Goal: Navigation & Orientation: Find specific page/section

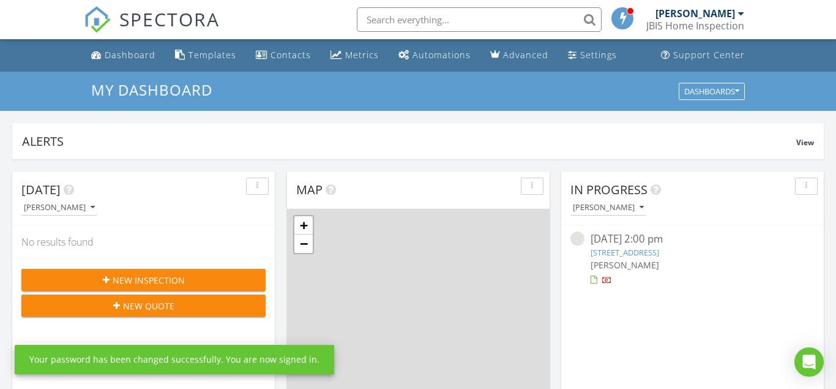
scroll to position [1115, 837]
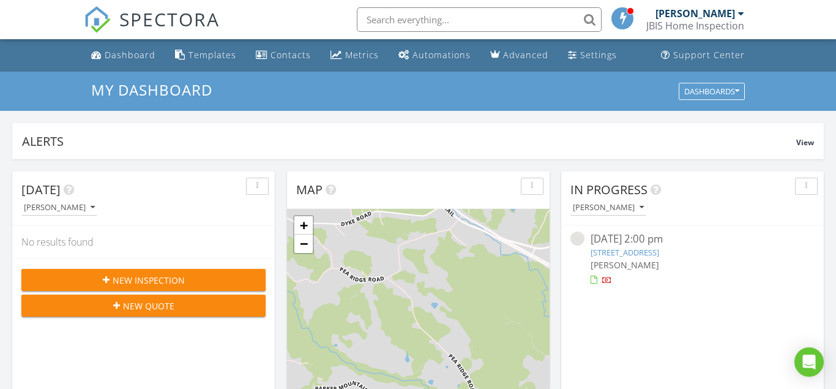
click at [626, 10] on div at bounding box center [623, 18] width 22 height 22
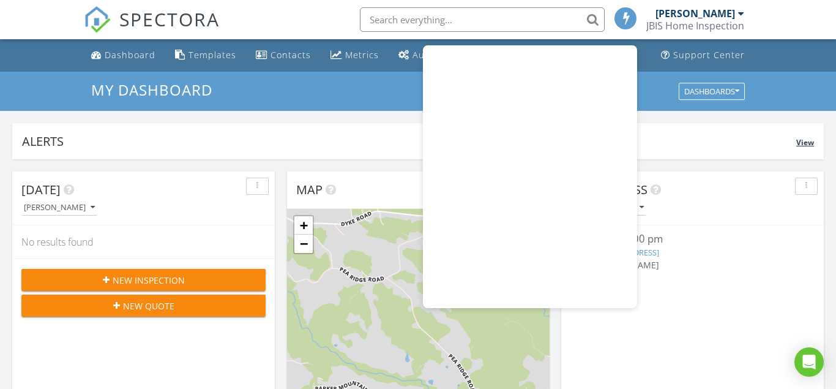
click at [682, 133] on div "Alerts View" at bounding box center [418, 141] width 812 height 36
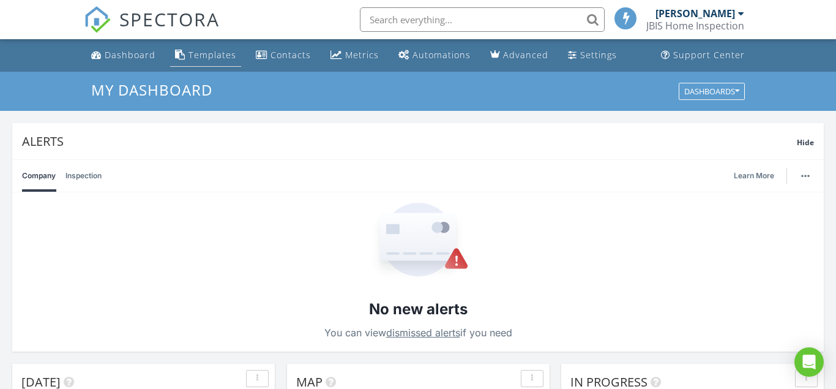
click at [200, 59] on div "Templates" at bounding box center [213, 55] width 48 height 12
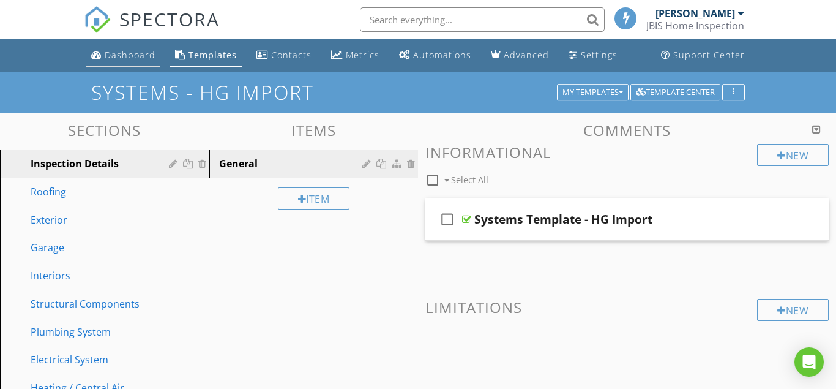
click at [132, 56] on div "Dashboard" at bounding box center [130, 55] width 51 height 12
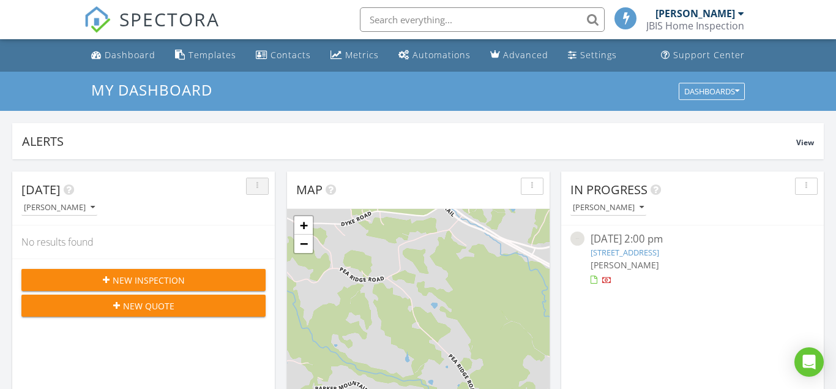
click at [260, 184] on div "button" at bounding box center [258, 186] width 12 height 9
click at [148, 196] on div "Today" at bounding box center [134, 190] width 226 height 18
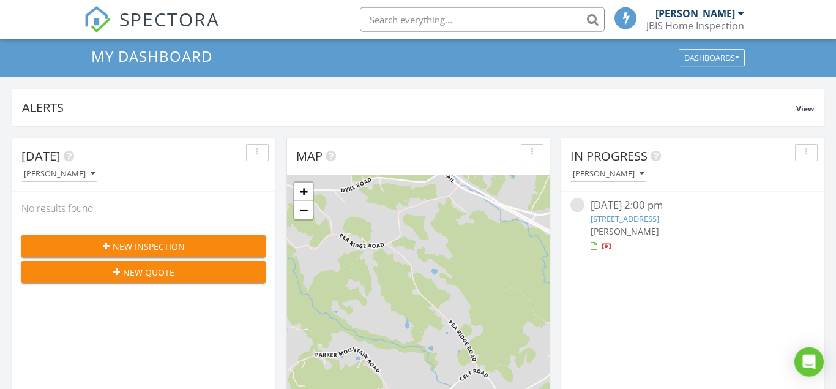
scroll to position [62, 0]
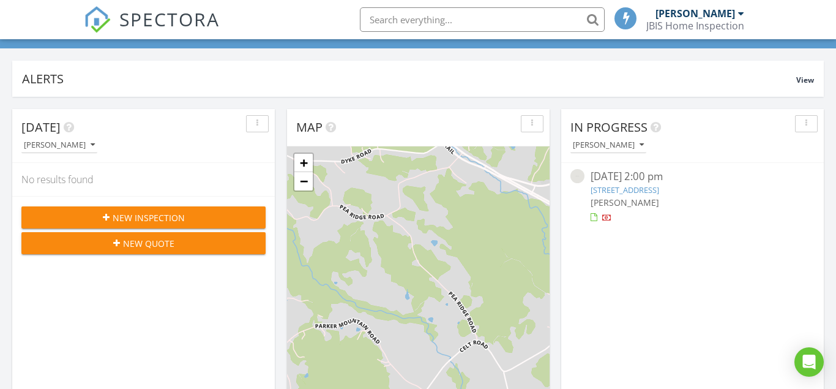
click at [806, 122] on div "button" at bounding box center [807, 123] width 12 height 9
click at [762, 265] on div "In Progress Jim Burak 08/16/25 2:00 pm 920 Quail Ridge Cir, Earlysville, VA 229…" at bounding box center [692, 286] width 263 height 355
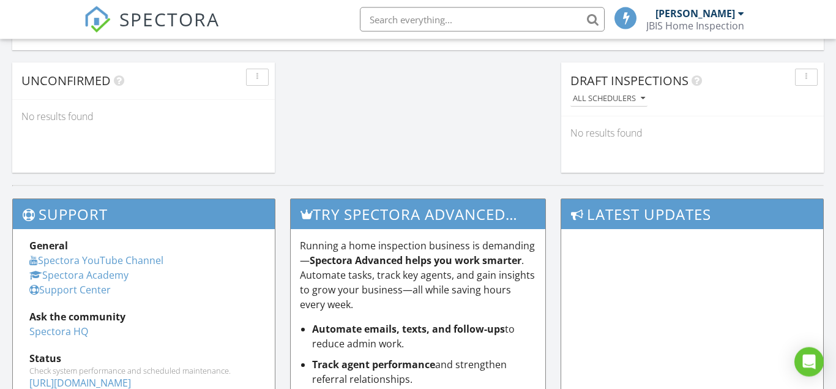
scroll to position [1062, 0]
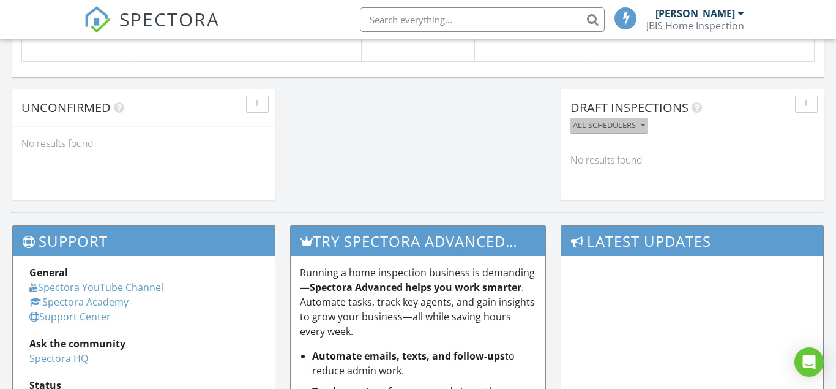
click at [590, 125] on div "All schedulers" at bounding box center [609, 125] width 72 height 9
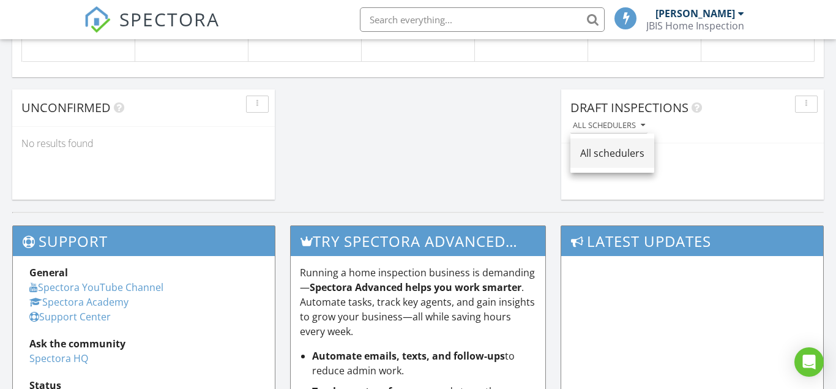
click at [599, 156] on div "All schedulers" at bounding box center [612, 153] width 64 height 15
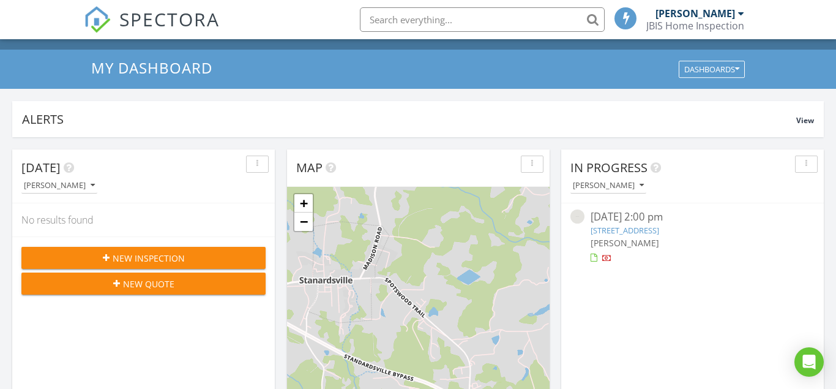
scroll to position [0, 0]
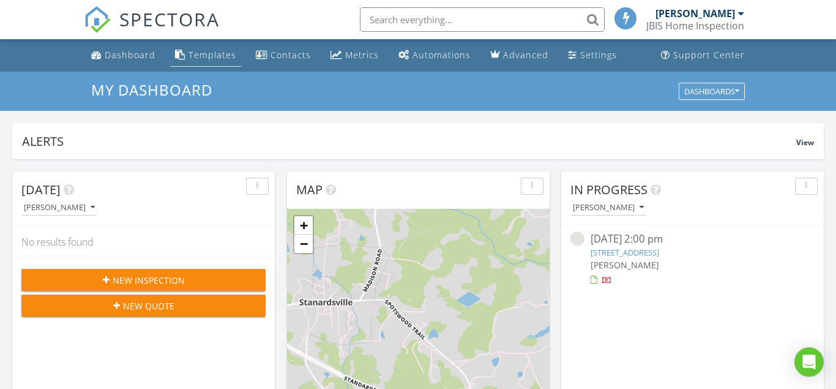
click at [201, 51] on div "Templates" at bounding box center [213, 55] width 48 height 12
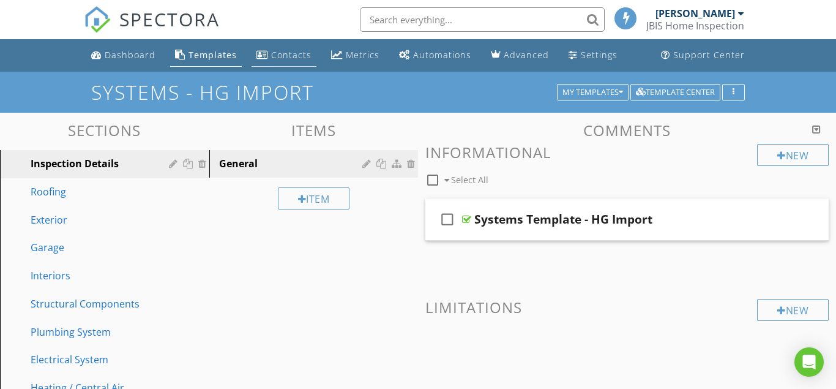
click at [278, 54] on div "Contacts" at bounding box center [291, 55] width 40 height 12
